Goal: Task Accomplishment & Management: Manage account settings

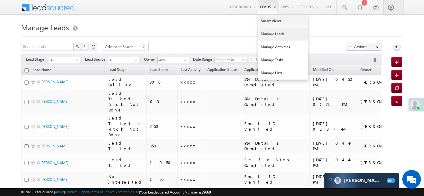
click at [261, 35] on link "Manage Leads" at bounding box center [283, 34] width 50 height 13
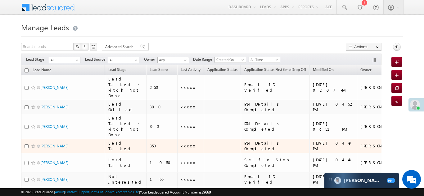
click at [204, 131] on td at bounding box center [222, 126] width 37 height 25
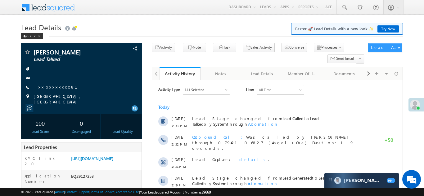
click at [51, 88] on link "+xx-xxxxxxxx81" at bounding box center [59, 86] width 51 height 5
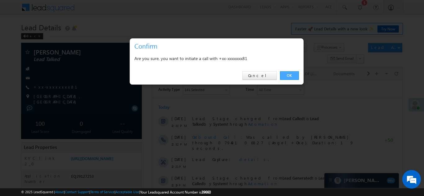
click at [289, 75] on link "OK" at bounding box center [289, 75] width 19 height 9
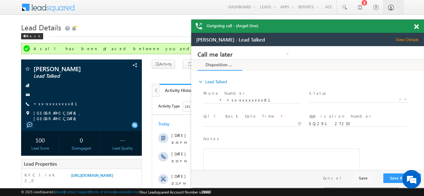
click at [416, 26] on span at bounding box center [416, 26] width 5 height 5
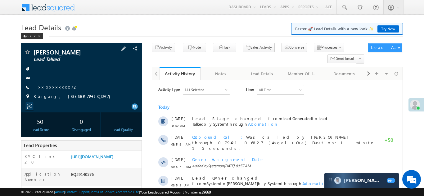
click at [48, 88] on link "+xx-xxxxxxxx72" at bounding box center [56, 86] width 44 height 5
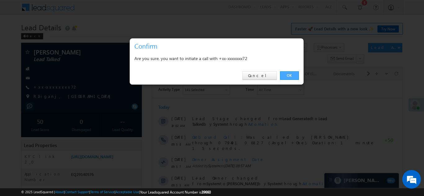
click at [285, 73] on link "OK" at bounding box center [289, 75] width 19 height 9
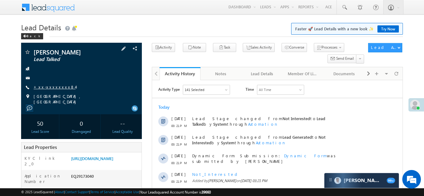
click at [47, 86] on link "+xx-xxxxxxxx84" at bounding box center [55, 86] width 42 height 5
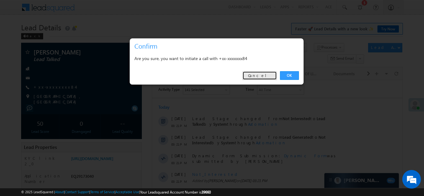
click at [263, 76] on link "Cancel" at bounding box center [259, 75] width 34 height 9
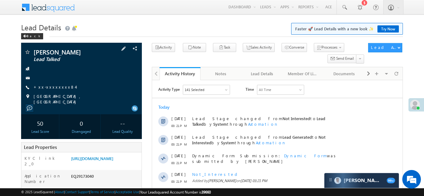
click at [112, 87] on div "+xx-xxxxxxxx84" at bounding box center [81, 87] width 115 height 6
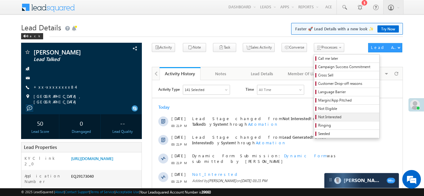
click at [318, 117] on span "Not Interested" at bounding box center [347, 118] width 59 height 6
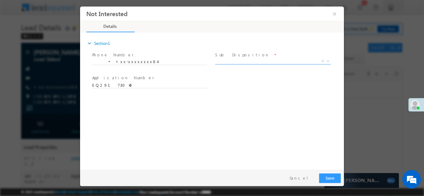
click at [256, 61] on span "X" at bounding box center [273, 61] width 116 height 6
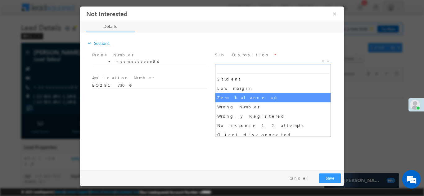
scroll to position [34, 0]
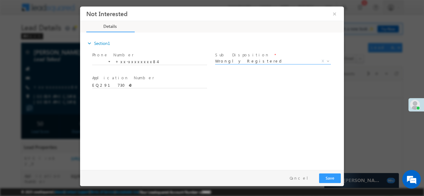
select select "Wrongly Registered"
click at [325, 176] on button "Save" at bounding box center [330, 178] width 22 height 10
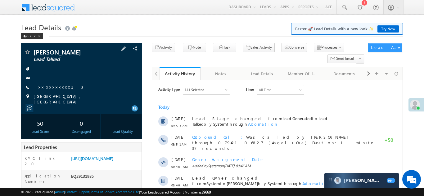
click at [47, 89] on link "+xx-xxxxxxxx13" at bounding box center [59, 86] width 50 height 5
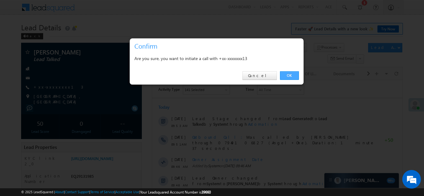
click at [289, 77] on link "OK" at bounding box center [289, 75] width 19 height 9
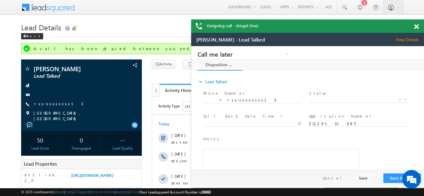
click at [416, 26] on span at bounding box center [416, 26] width 5 height 5
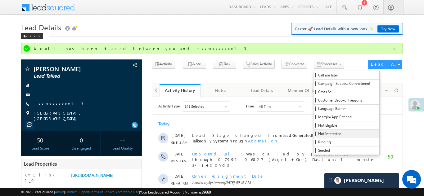
click at [318, 133] on span "Not Interested" at bounding box center [347, 134] width 59 height 6
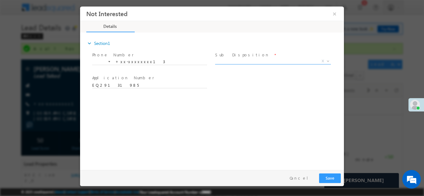
click at [246, 60] on span "X" at bounding box center [273, 61] width 116 height 6
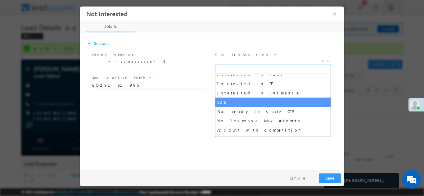
scroll to position [165, 0]
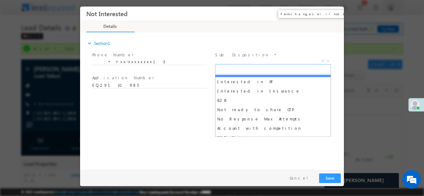
click at [335, 14] on button "×" at bounding box center [334, 13] width 11 height 11
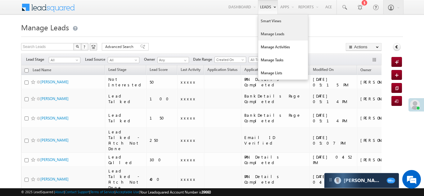
click at [264, 21] on link "Smart Views" at bounding box center [283, 21] width 50 height 13
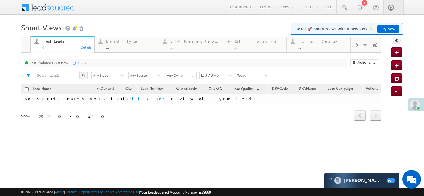
click at [356, 46] on span at bounding box center [357, 45] width 4 height 5
click at [355, 43] on span at bounding box center [357, 45] width 4 height 5
click at [321, 42] on div "Coded Today" at bounding box center [323, 41] width 48 height 5
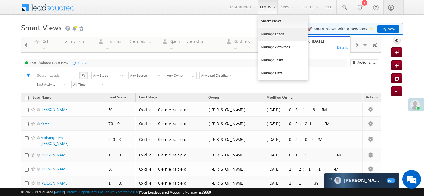
click at [263, 33] on link "Manage Leads" at bounding box center [283, 34] width 50 height 13
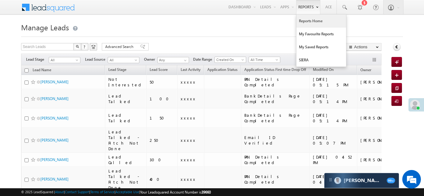
click at [309, 20] on link "Reports Home" at bounding box center [321, 21] width 50 height 13
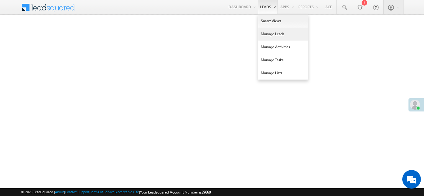
click at [268, 35] on link "Manage Leads" at bounding box center [283, 34] width 50 height 13
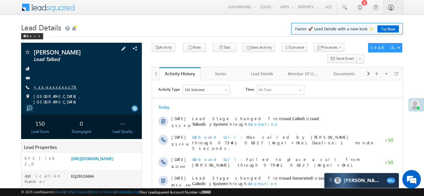
click at [51, 87] on link "+xx-xxxxxxxx79" at bounding box center [55, 86] width 43 height 5
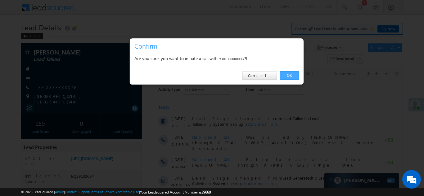
click at [286, 76] on link "OK" at bounding box center [289, 75] width 19 height 9
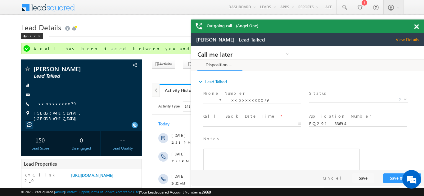
click at [417, 27] on span at bounding box center [416, 26] width 5 height 5
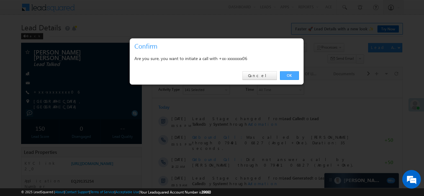
click at [287, 74] on link "OK" at bounding box center [289, 75] width 19 height 9
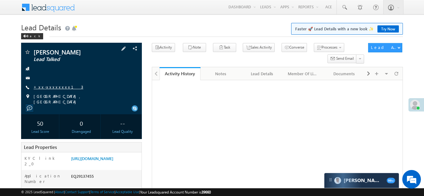
click at [49, 89] on link "+xx-xxxxxxxx13" at bounding box center [59, 86] width 50 height 5
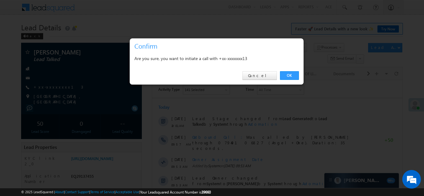
click at [53, 85] on div at bounding box center [212, 98] width 424 height 196
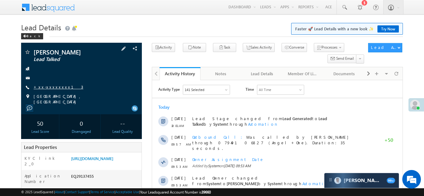
click at [52, 87] on link "+xx-xxxxxxxx13" at bounding box center [59, 86] width 50 height 5
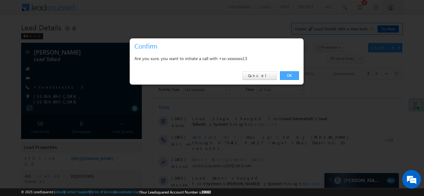
click at [286, 75] on link "OK" at bounding box center [289, 75] width 19 height 9
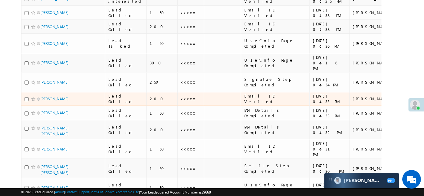
scroll to position [302, 0]
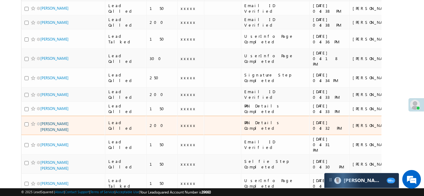
click at [60, 122] on link "[PERSON_NAME] [PERSON_NAME]" at bounding box center [54, 127] width 28 height 11
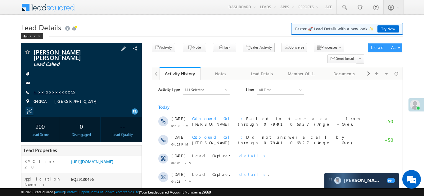
click at [52, 94] on link "+xx-xxxxxxxx55" at bounding box center [54, 91] width 41 height 5
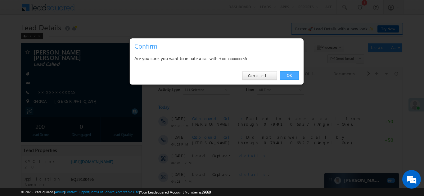
click at [286, 75] on link "OK" at bounding box center [289, 75] width 19 height 9
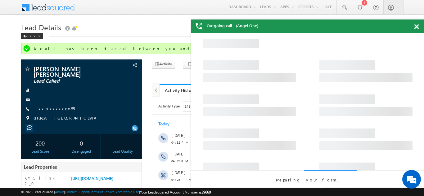
click at [417, 25] on span at bounding box center [416, 26] width 5 height 5
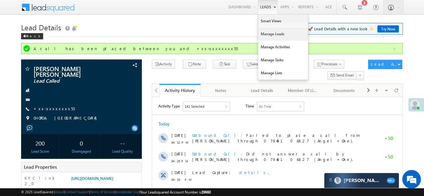
click at [270, 34] on link "Manage Leads" at bounding box center [283, 34] width 50 height 13
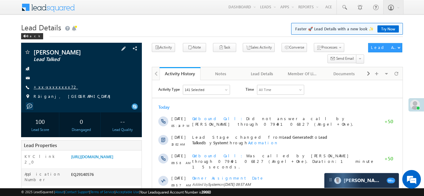
click at [49, 88] on link "+xx-xxxxxxxx72" at bounding box center [56, 86] width 44 height 5
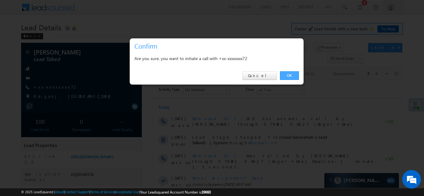
click at [288, 75] on link "OK" at bounding box center [289, 75] width 19 height 9
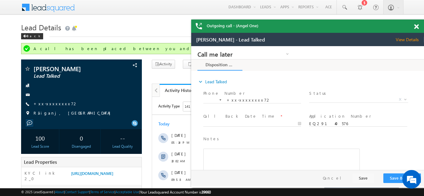
click at [417, 26] on span at bounding box center [416, 26] width 5 height 5
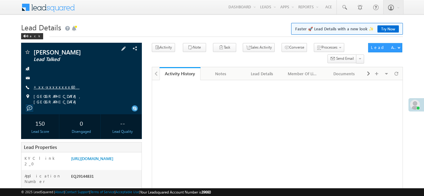
click at [53, 87] on link "+xx-xxxxxxxx60" at bounding box center [57, 86] width 46 height 5
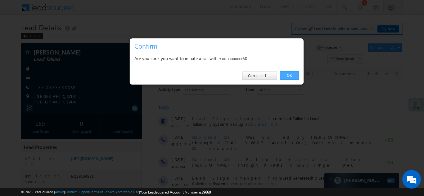
click at [286, 76] on link "OK" at bounding box center [289, 75] width 19 height 9
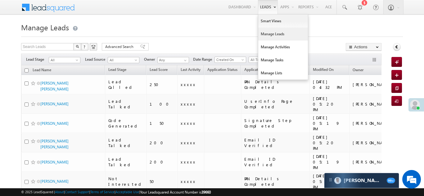
click at [271, 37] on link "Manage Leads" at bounding box center [283, 34] width 50 height 13
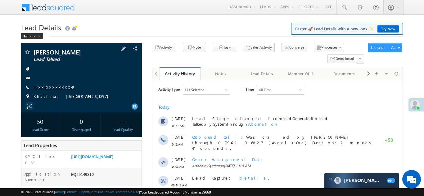
click at [50, 86] on link "+xx-xxxxxxxx48" at bounding box center [55, 86] width 42 height 5
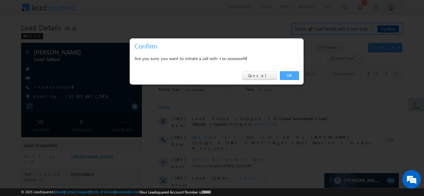
click at [291, 75] on link "OK" at bounding box center [289, 75] width 19 height 9
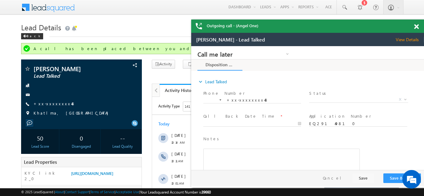
click at [416, 25] on span at bounding box center [416, 26] width 5 height 5
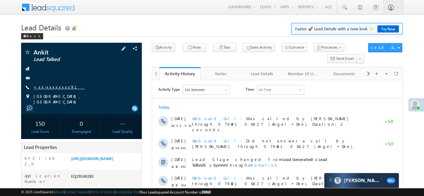
click at [48, 87] on link "+xx-xxxxxxxx91" at bounding box center [59, 86] width 51 height 5
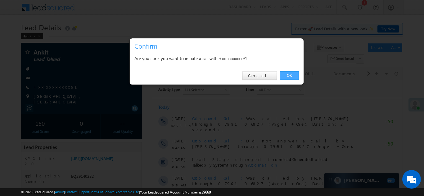
click at [286, 75] on link "OK" at bounding box center [289, 75] width 19 height 9
